Goal: Information Seeking & Learning: Learn about a topic

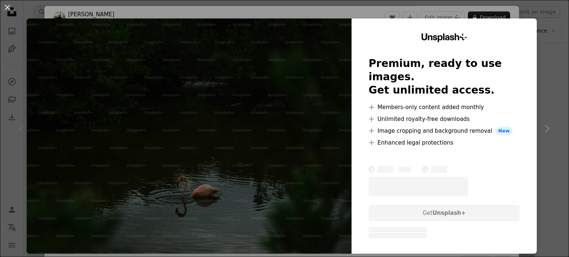
scroll to position [233, 0]
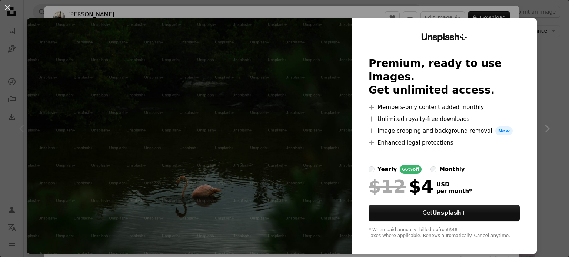
click at [491, 11] on div "An X shape Unsplash+ Premium, ready to use images. Get unlimited access. A plus…" at bounding box center [284, 128] width 569 height 257
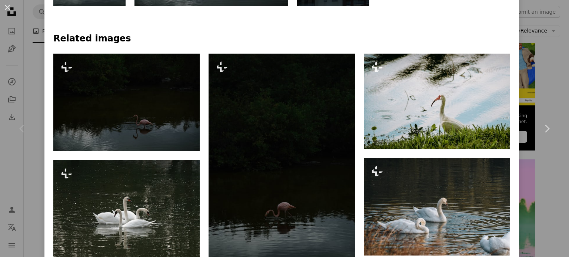
scroll to position [569, 0]
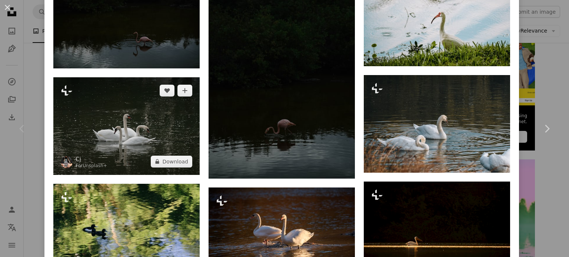
click at [172, 114] on img at bounding box center [126, 126] width 146 height 98
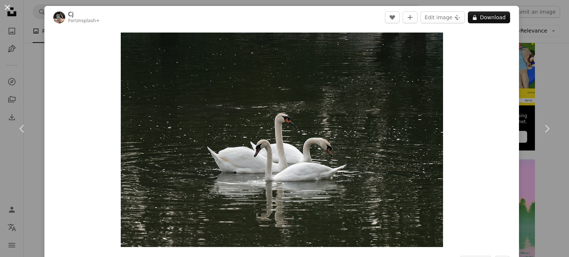
click at [12, 7] on button "An X shape" at bounding box center [7, 7] width 9 height 9
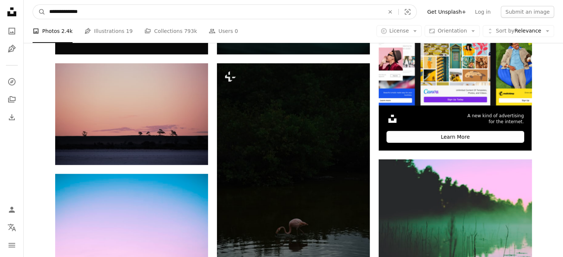
click at [105, 9] on input "**********" at bounding box center [214, 12] width 337 height 14
type input "*"
type input "*********"
click at [33, 5] on button "A magnifying glass" at bounding box center [39, 12] width 13 height 14
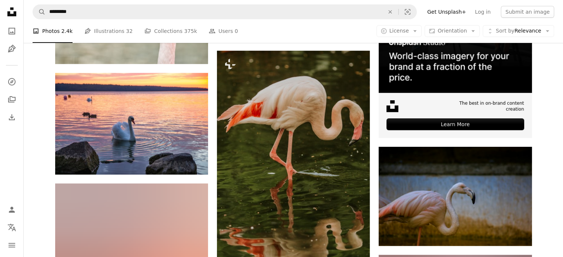
scroll to position [394, 0]
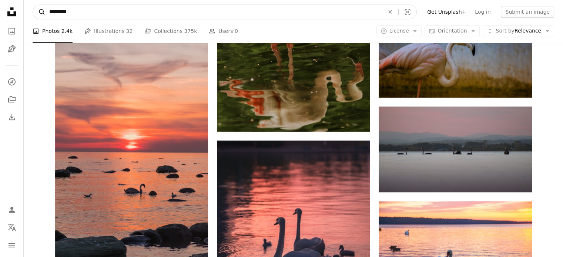
drag, startPoint x: 93, startPoint y: 10, endPoint x: 41, endPoint y: 10, distance: 52.6
click at [41, 10] on form "A magnifying glass ********* An X shape Visual search" at bounding box center [225, 11] width 384 height 15
type input "**********"
click at [33, 5] on button "A magnifying glass" at bounding box center [39, 12] width 13 height 14
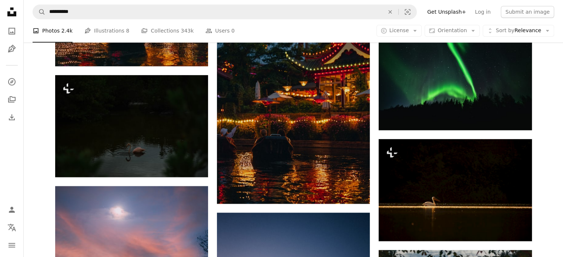
scroll to position [582, 0]
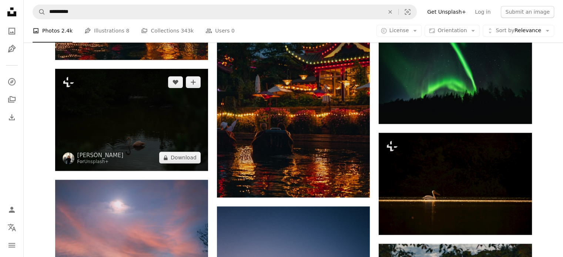
click at [191, 112] on img at bounding box center [131, 120] width 153 height 102
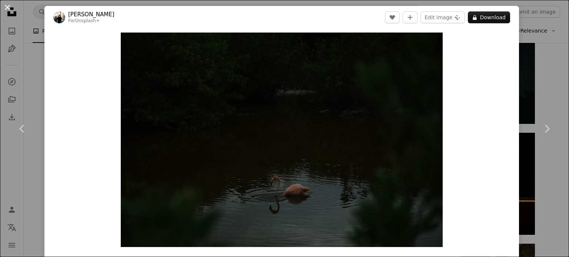
click at [12, 10] on button "An X shape" at bounding box center [7, 7] width 9 height 9
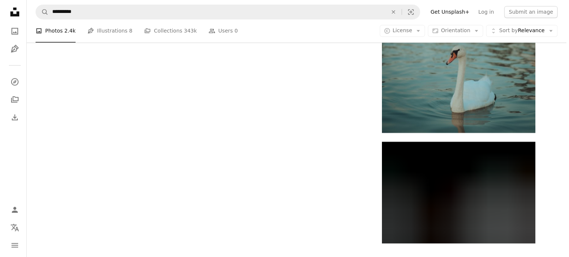
scroll to position [1126, 0]
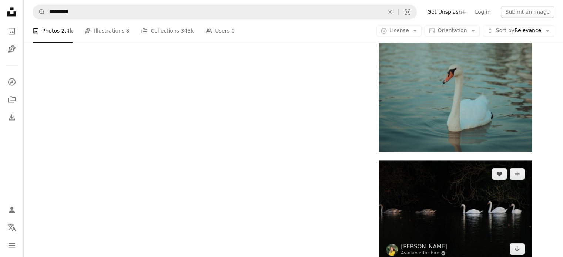
click at [512, 207] on img at bounding box center [455, 212] width 153 height 102
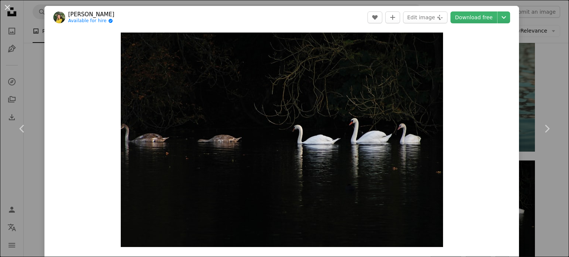
drag, startPoint x: 566, startPoint y: 53, endPoint x: 568, endPoint y: 96, distance: 43.0
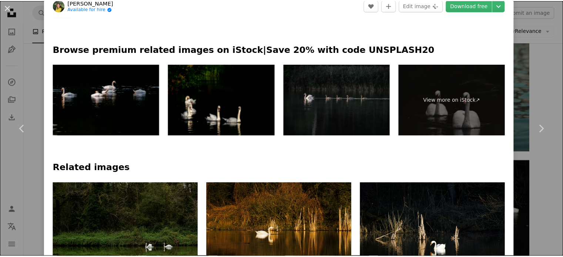
scroll to position [344, 0]
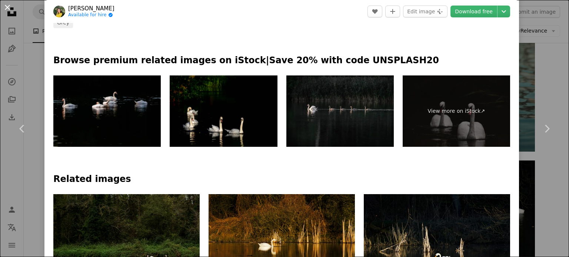
click at [7, 8] on button "An X shape" at bounding box center [7, 7] width 9 height 9
